Goal: Find contact information: Find contact information

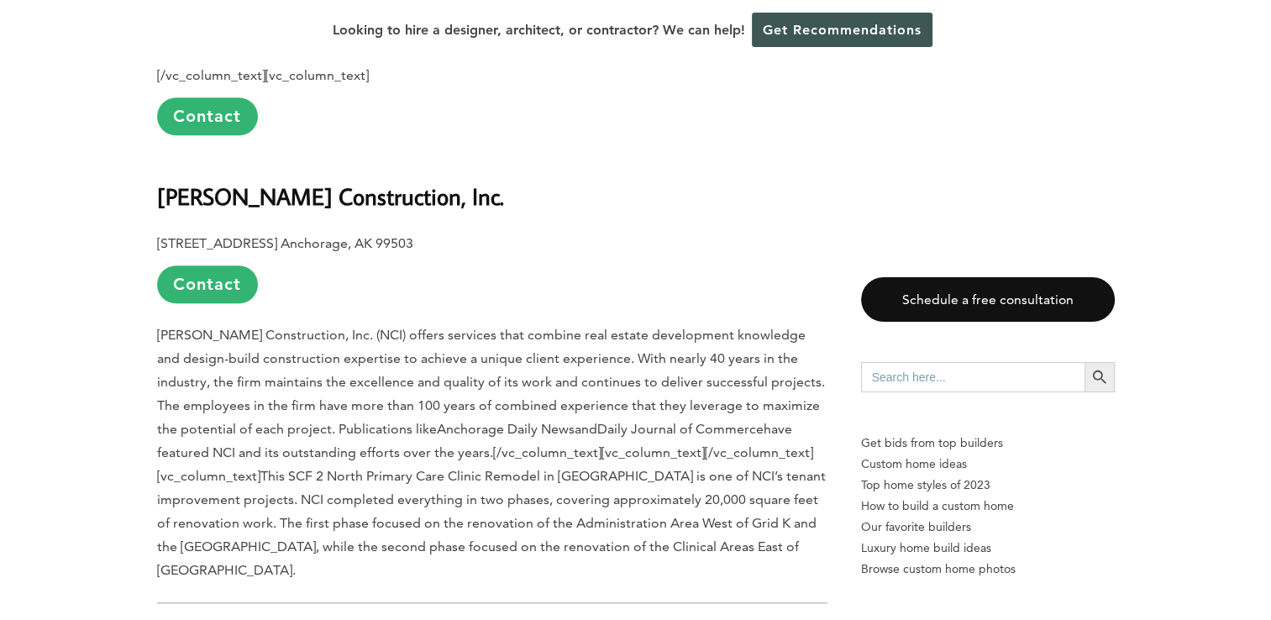
scroll to position [1417, 0]
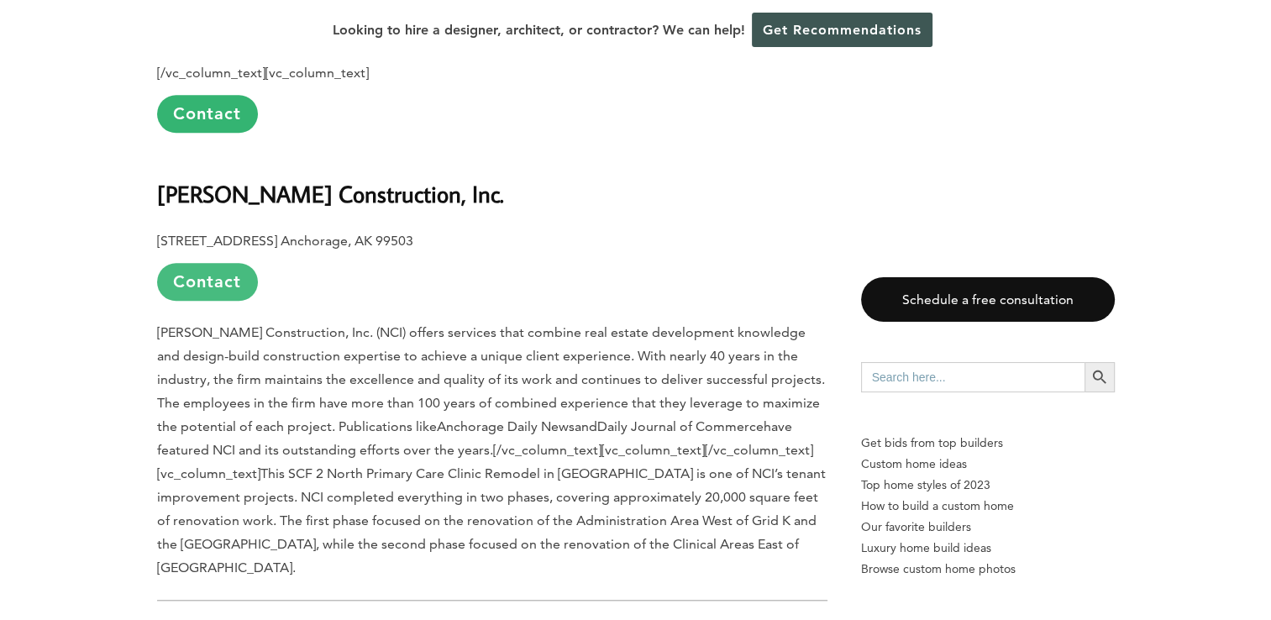
click at [222, 263] on link "Contact" at bounding box center [207, 282] width 101 height 38
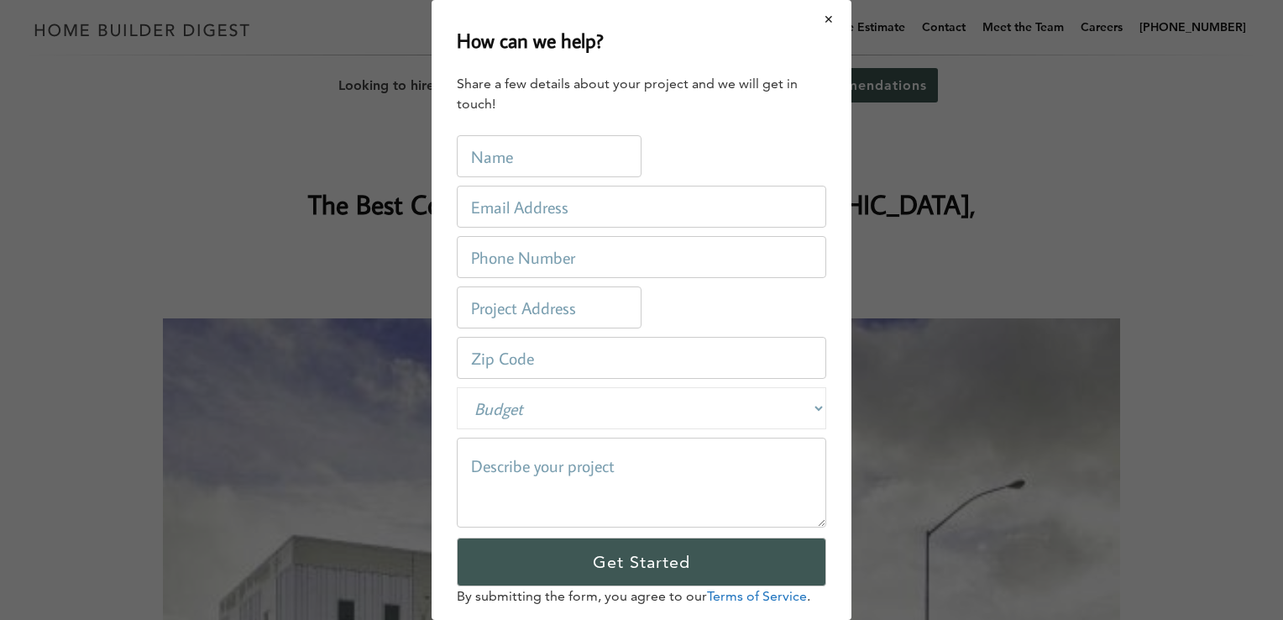
click at [814, 21] on button "Close modal" at bounding box center [829, 19] width 45 height 35
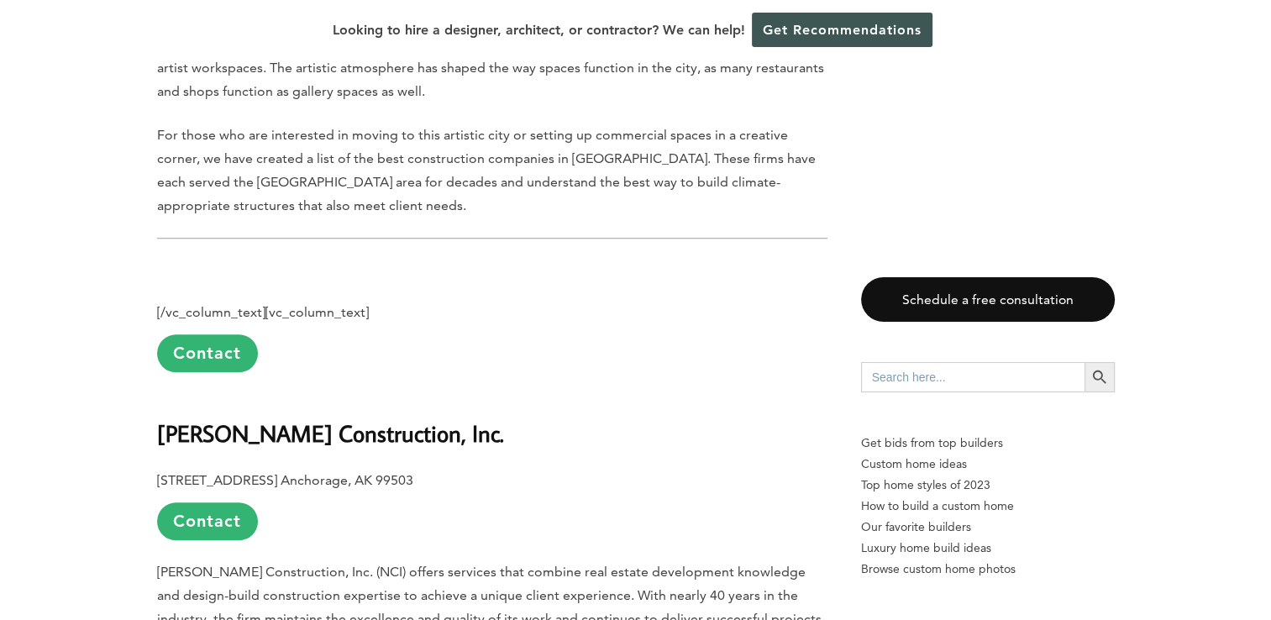
scroll to position [1179, 0]
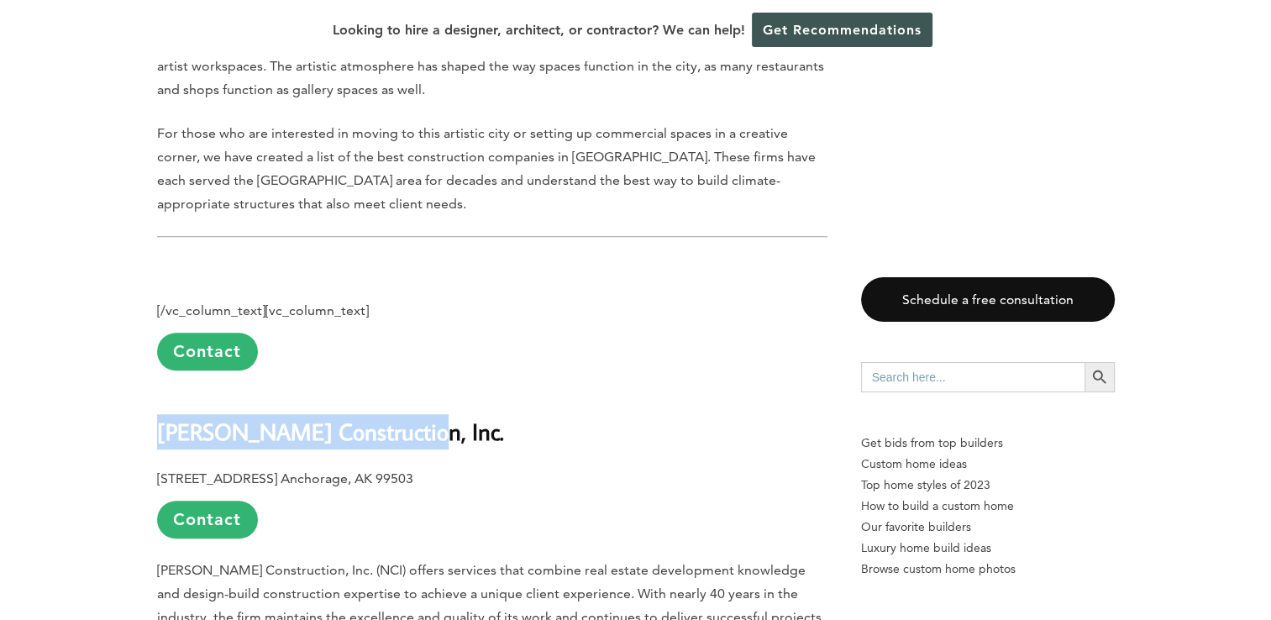
drag, startPoint x: 403, startPoint y: 394, endPoint x: 160, endPoint y: 402, distance: 243.7
click at [160, 402] on h2 "[PERSON_NAME] Construction, Inc." at bounding box center [492, 420] width 670 height 58
copy b "[PERSON_NAME] Construction, Inc."
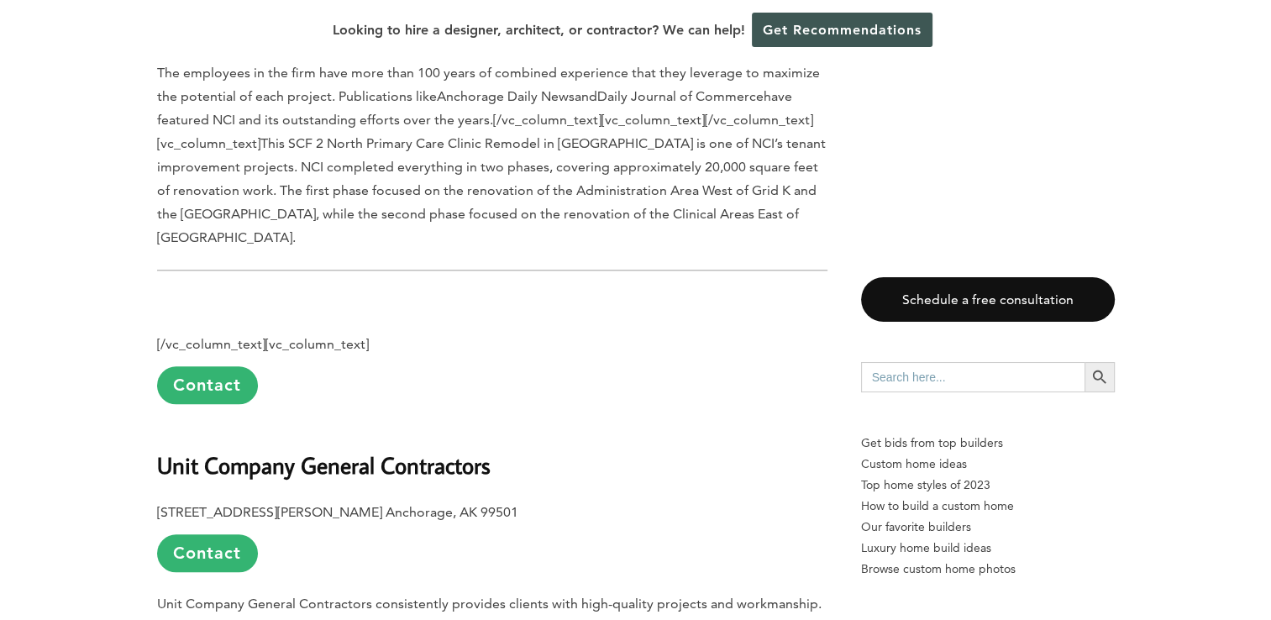
scroll to position [1753, 0]
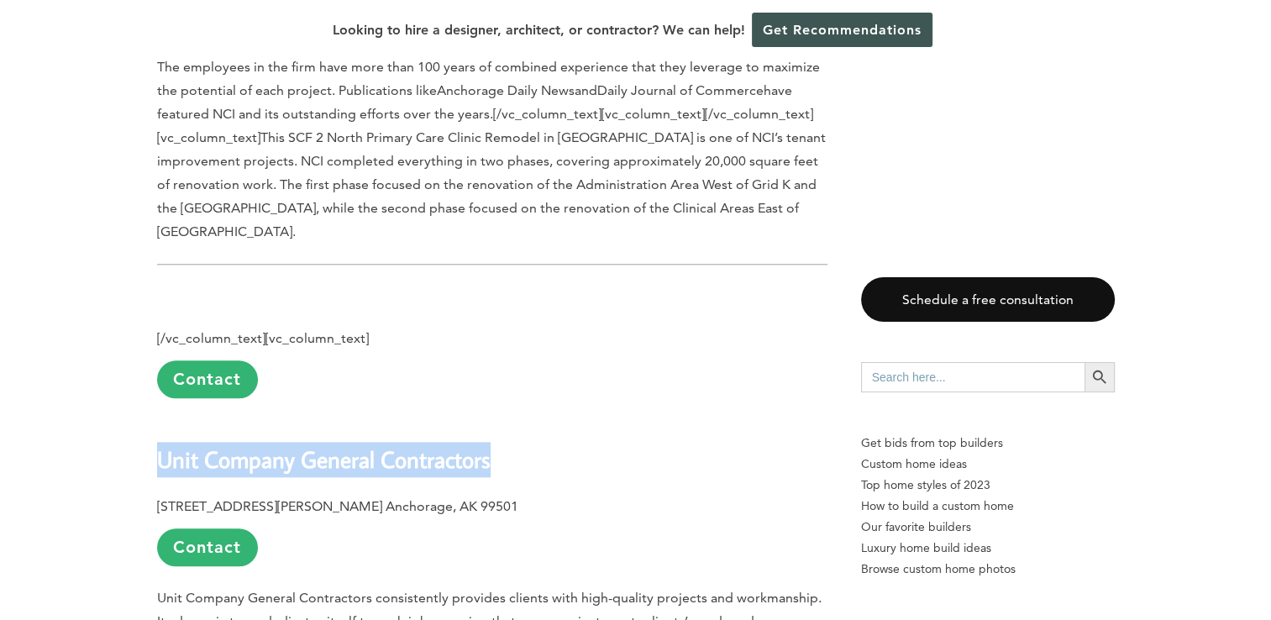
drag, startPoint x: 503, startPoint y: 402, endPoint x: 152, endPoint y: 398, distance: 351.1
copy b "Unit Company General Contractors"
